Goal: Task Accomplishment & Management: Manage account settings

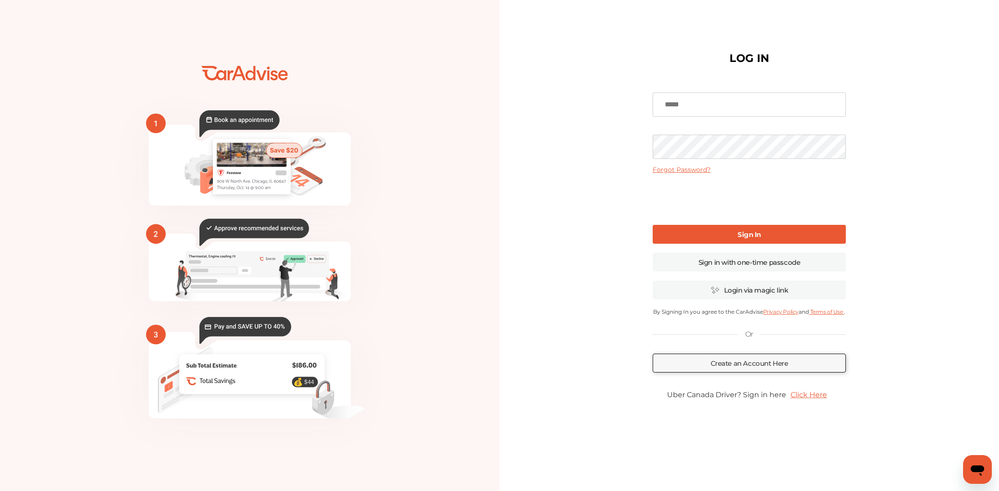
type input "*"
click at [762, 266] on link "Sign in with one-time passcode" at bounding box center [748, 262] width 193 height 19
